Goal: Task Accomplishment & Management: Use online tool/utility

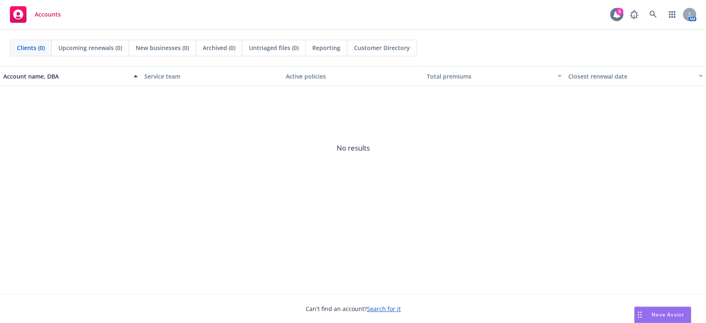
click at [614, 15] on icon at bounding box center [616, 14] width 7 height 7
click at [651, 13] on icon at bounding box center [652, 14] width 7 height 7
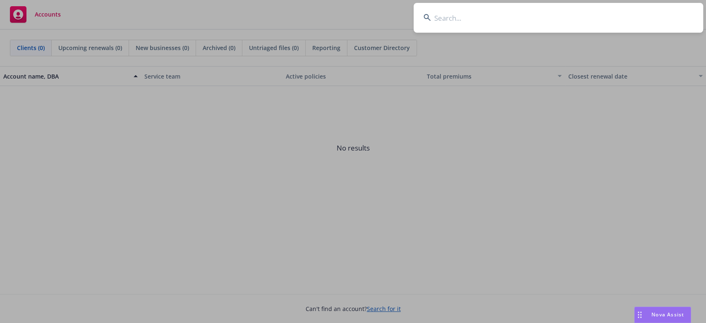
click at [433, 17] on input at bounding box center [558, 18] width 289 height 30
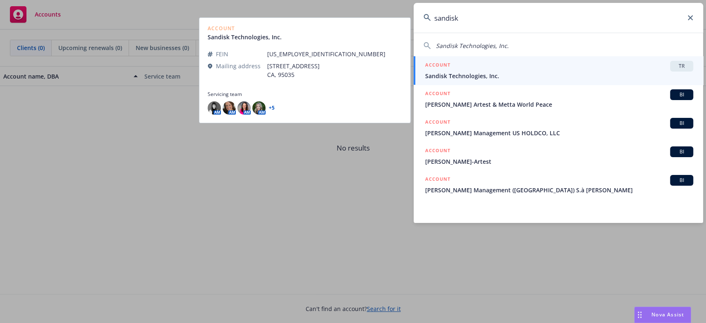
type input "sandisk"
click at [588, 66] on div "ACCOUNT TR" at bounding box center [559, 66] width 268 height 11
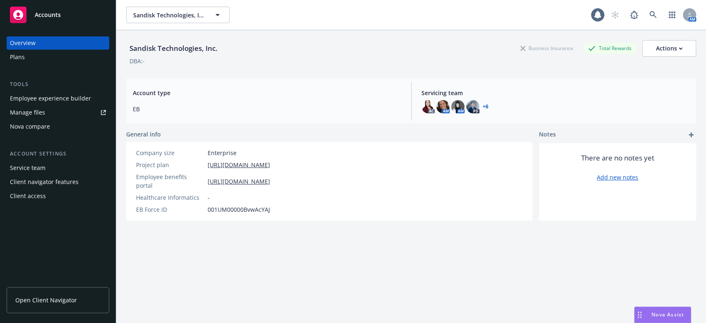
click at [27, 125] on div "Nova compare" at bounding box center [30, 126] width 40 height 13
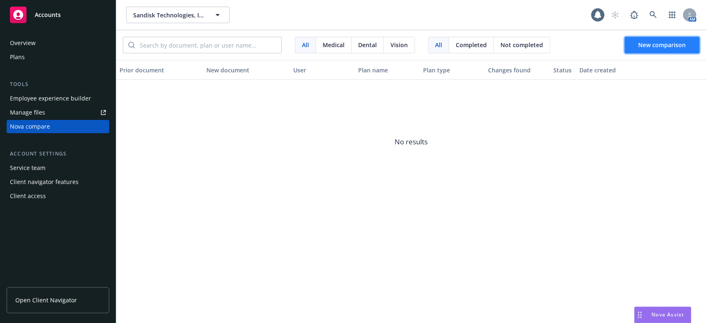
click at [646, 46] on span "New comparison" at bounding box center [662, 45] width 48 height 8
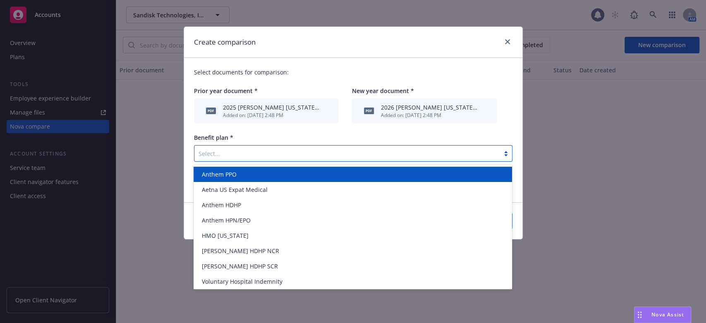
click at [204, 152] on div at bounding box center [346, 153] width 297 height 10
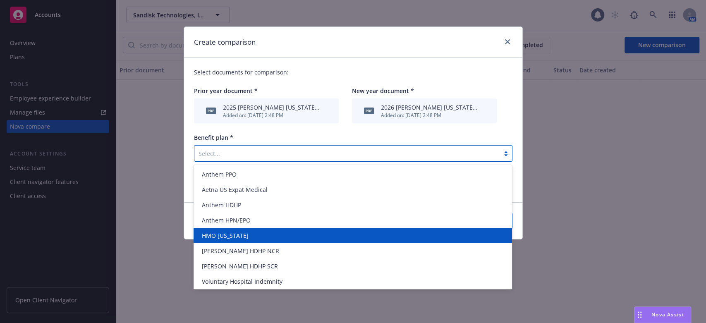
click at [215, 234] on span "HMO [US_STATE]" at bounding box center [225, 235] width 47 height 9
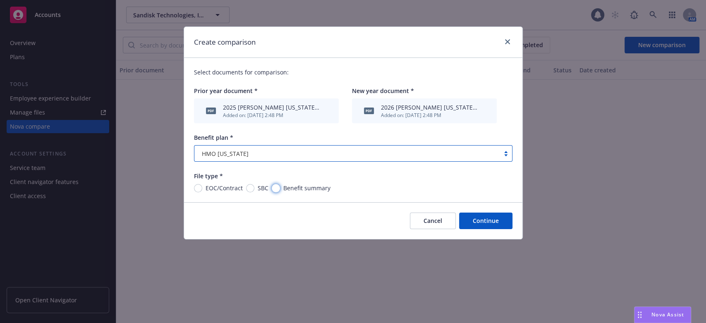
click at [273, 187] on input "Benefit summary" at bounding box center [276, 188] width 8 height 8
radio input "true"
click at [483, 220] on button "Continue" at bounding box center [485, 221] width 53 height 17
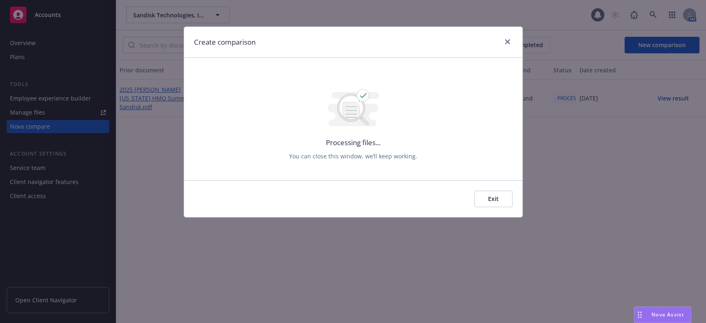
click at [488, 201] on button "Exit" at bounding box center [493, 199] width 38 height 17
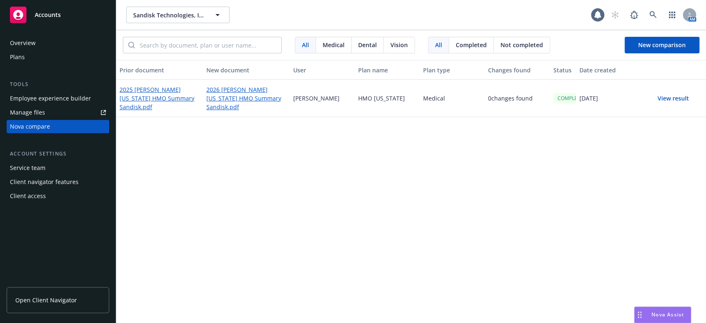
click at [667, 98] on button "View result" at bounding box center [673, 98] width 58 height 17
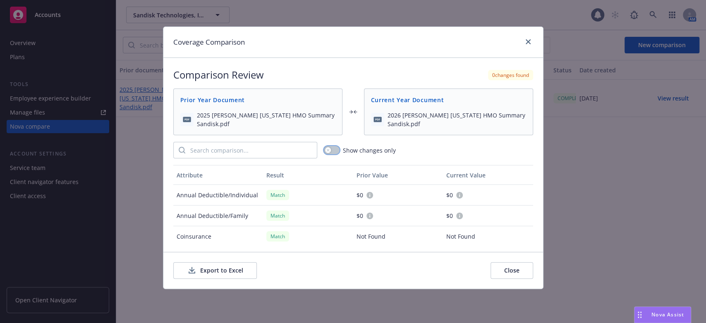
click at [327, 150] on icon "button" at bounding box center [327, 149] width 3 height 3
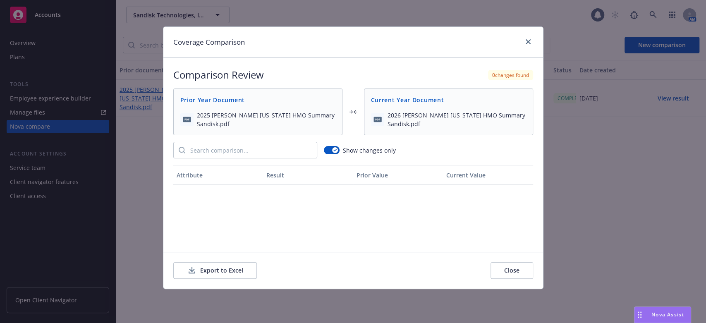
click at [509, 269] on button "Close" at bounding box center [511, 270] width 43 height 17
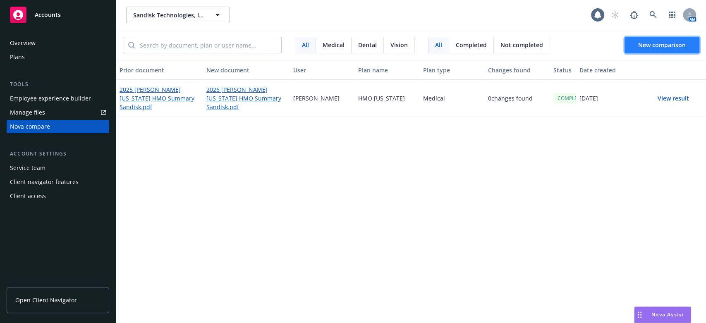
click at [641, 45] on span "New comparison" at bounding box center [662, 45] width 48 height 8
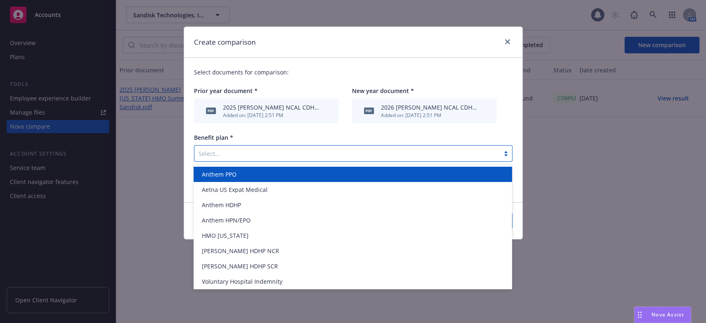
click at [504, 155] on div at bounding box center [506, 153] width 12 height 7
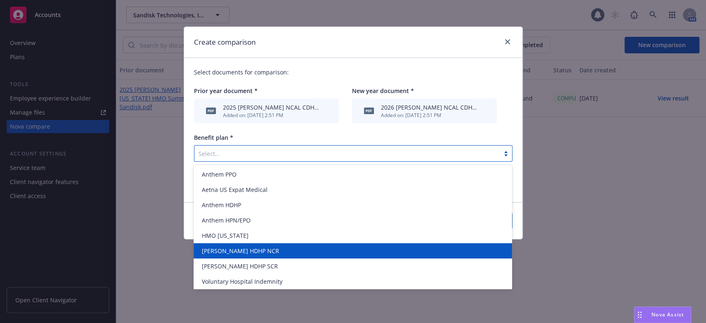
click at [238, 253] on span "[PERSON_NAME] HDHP NCR" at bounding box center [240, 250] width 77 height 9
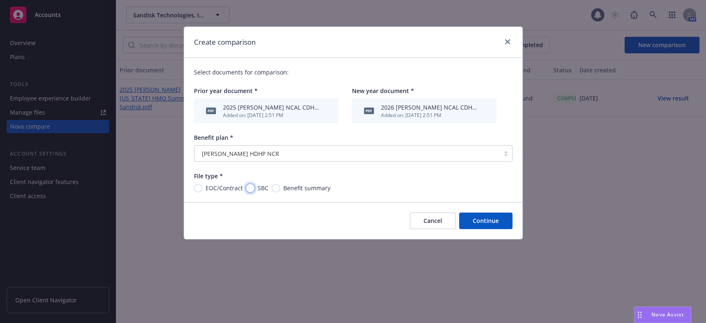
click at [247, 187] on input "SBC" at bounding box center [250, 188] width 8 height 8
radio input "true"
click at [486, 221] on button "Continue" at bounding box center [485, 221] width 53 height 17
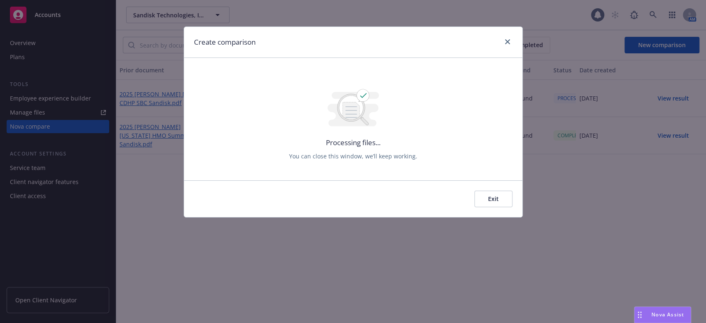
click at [490, 200] on button "Exit" at bounding box center [493, 199] width 38 height 17
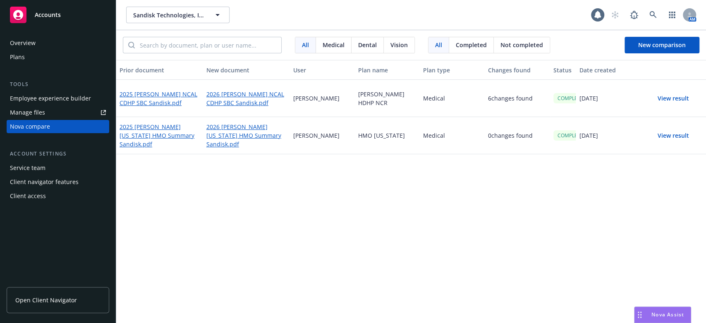
click at [666, 96] on button "View result" at bounding box center [673, 98] width 58 height 17
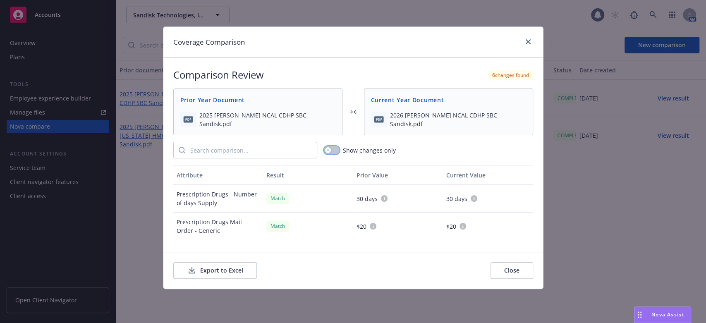
click at [326, 148] on icon "button" at bounding box center [327, 149] width 3 height 3
